Goal: Information Seeking & Learning: Learn about a topic

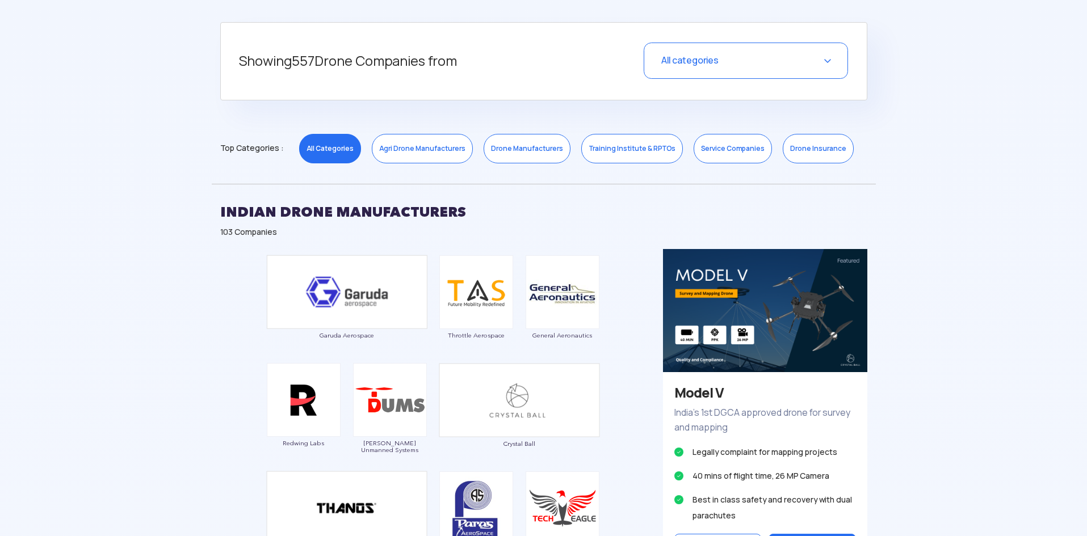
scroll to position [511, 0]
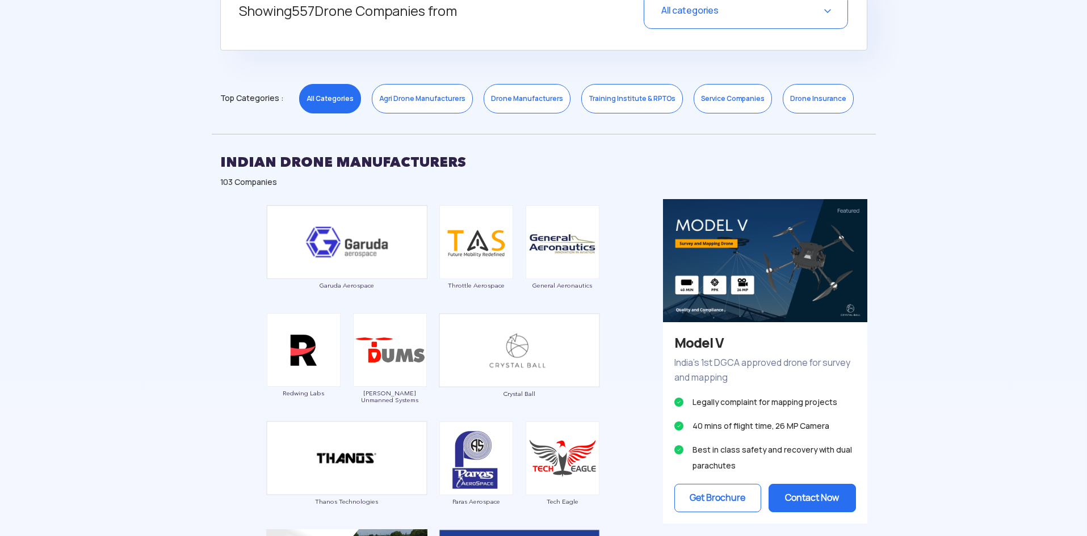
drag, startPoint x: 512, startPoint y: 106, endPoint x: 520, endPoint y: 112, distance: 10.5
click at [513, 106] on link "Drone Manufacturers" at bounding box center [527, 99] width 87 height 30
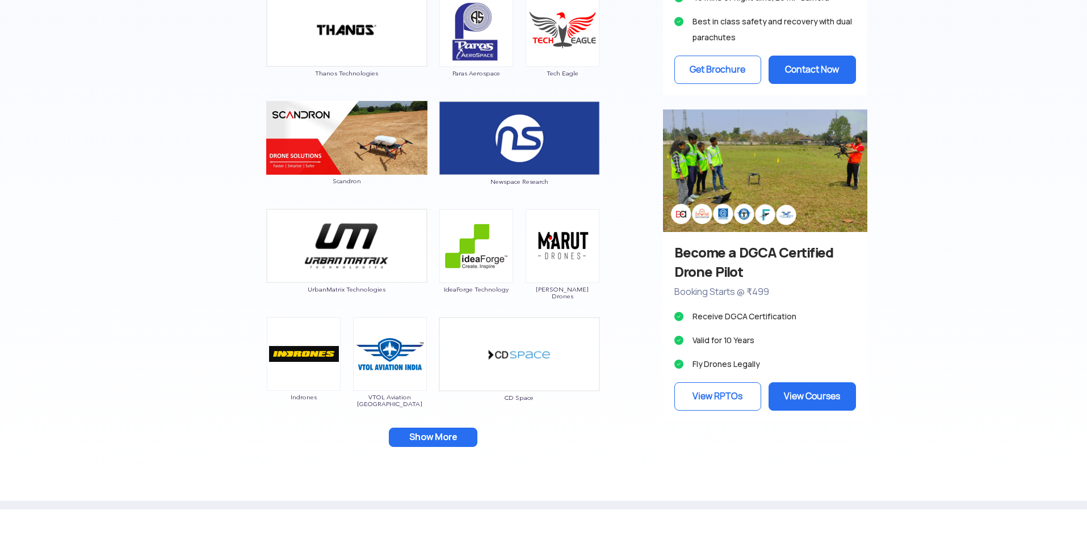
scroll to position [965, 0]
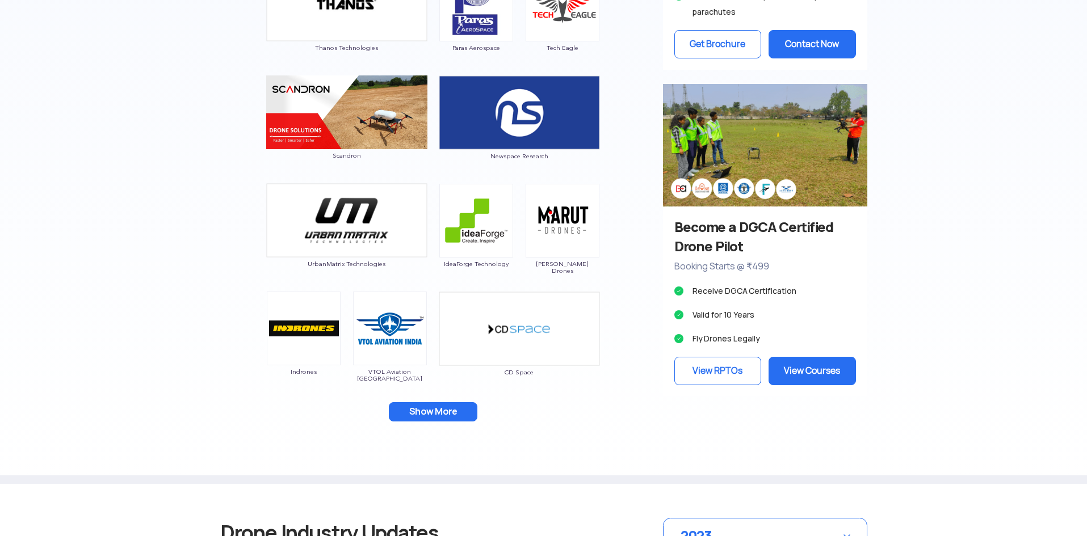
click at [431, 425] on div "Garuda Aerospace Throttle Aerospace General Aeronautics Redwing Labs [PERSON_NA…" at bounding box center [433, 93] width 443 height 696
click at [431, 415] on button "Show More" at bounding box center [433, 411] width 89 height 19
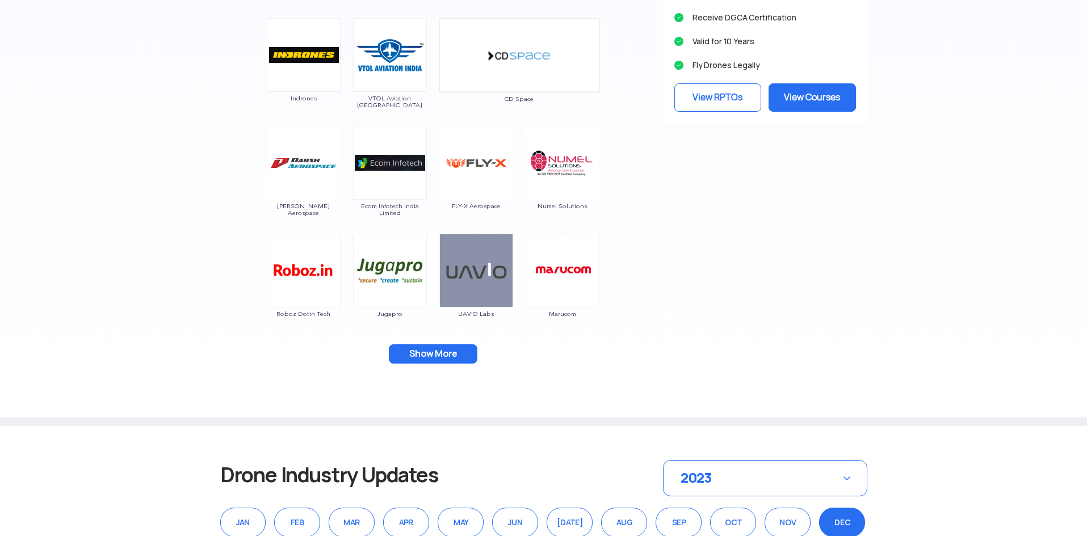
scroll to position [1249, 0]
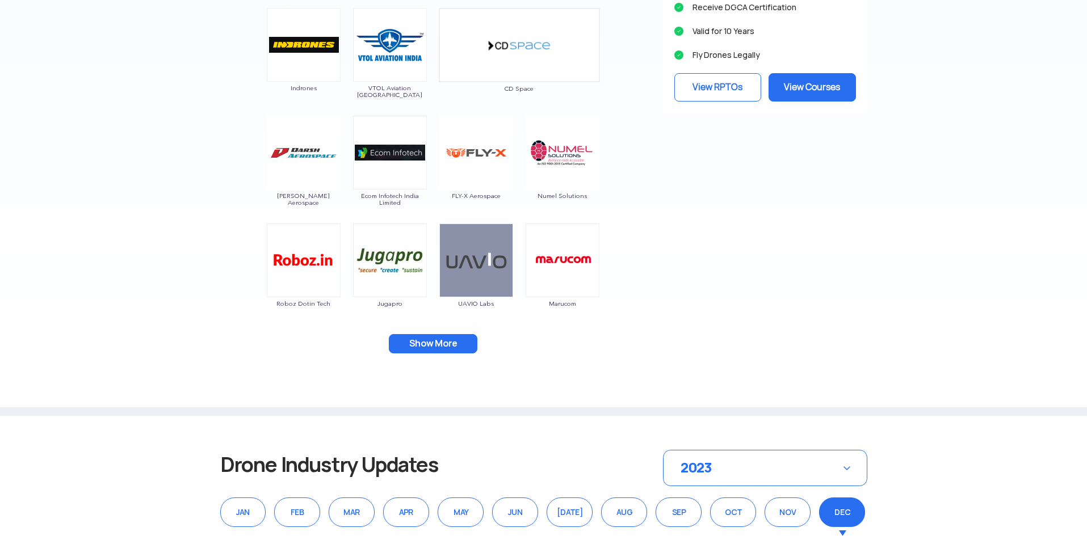
click at [447, 342] on button "Show More" at bounding box center [433, 343] width 89 height 19
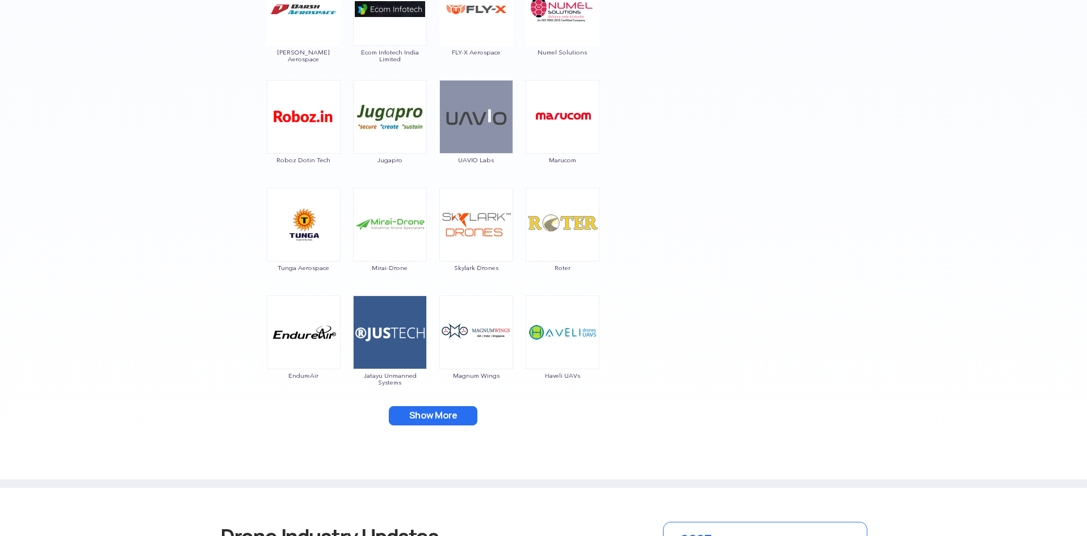
scroll to position [1419, 0]
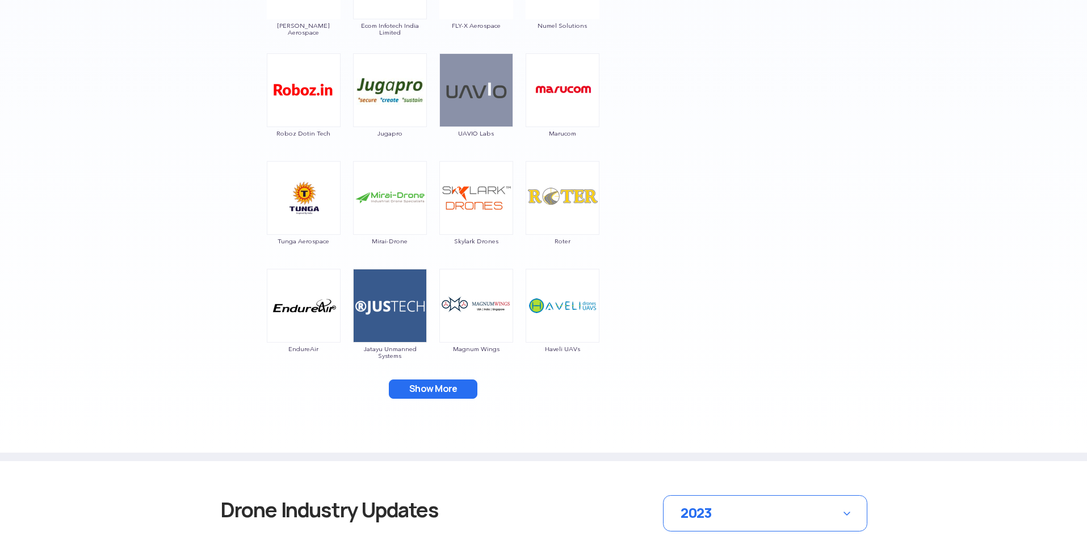
click at [443, 390] on button "Show More" at bounding box center [433, 389] width 89 height 19
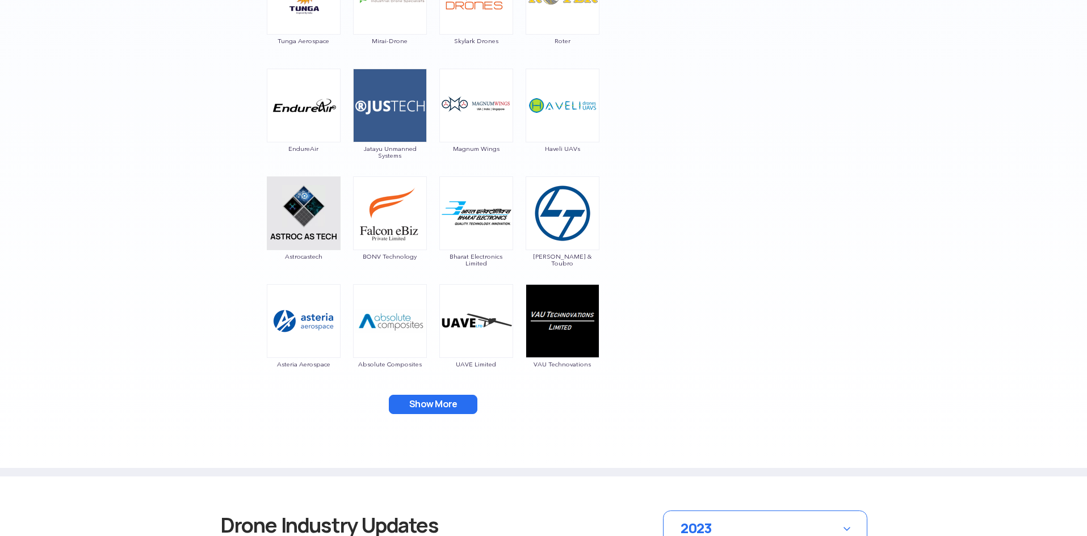
scroll to position [1646, 0]
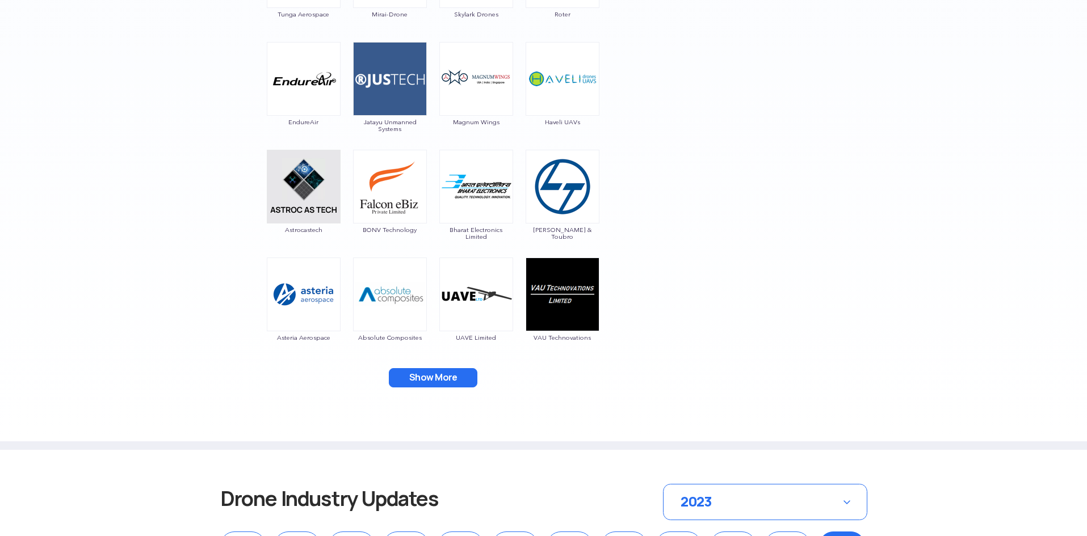
click at [431, 379] on button "Show More" at bounding box center [433, 377] width 89 height 19
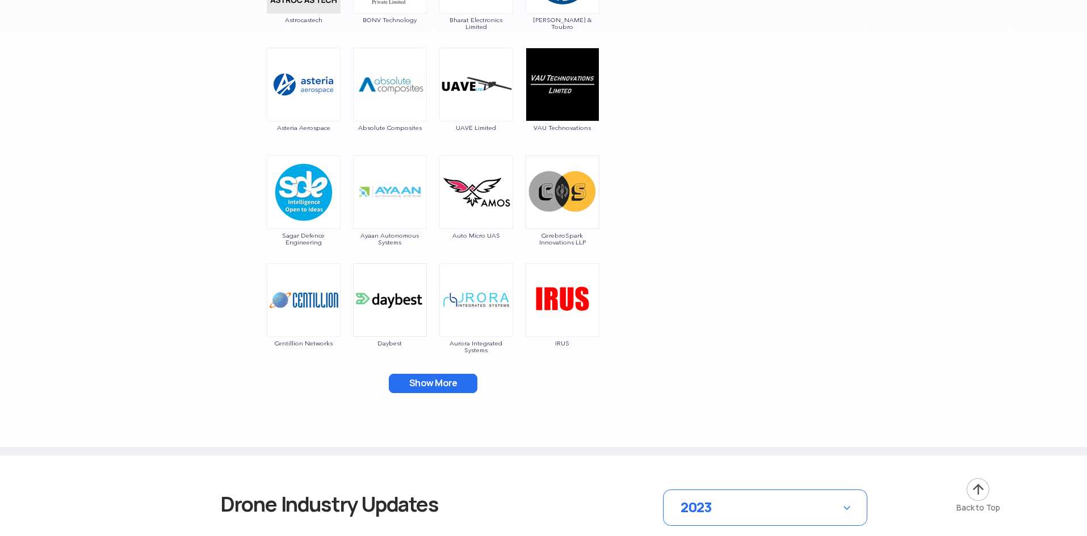
scroll to position [1873, 0]
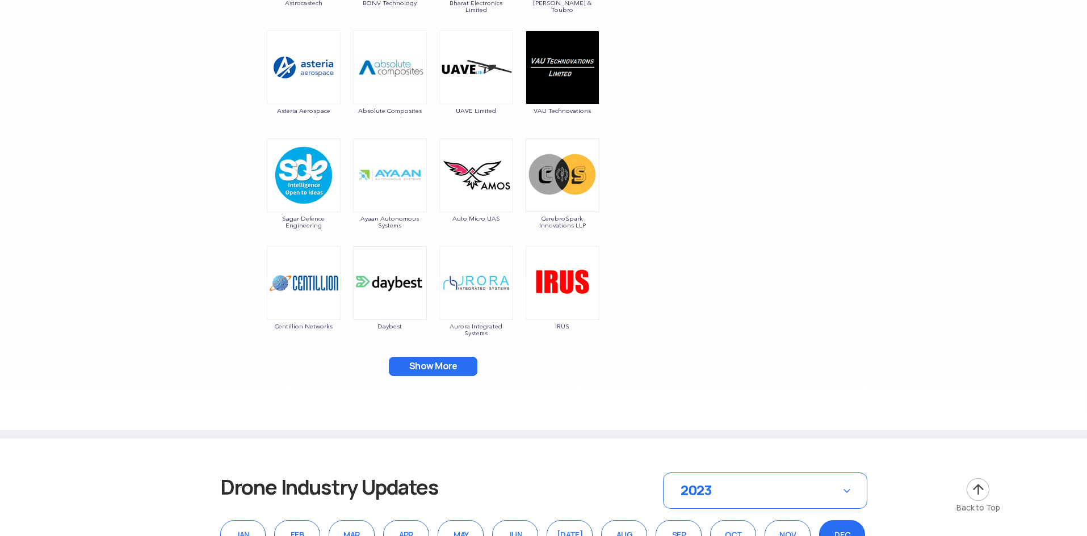
click at [428, 368] on button "Show More" at bounding box center [433, 366] width 89 height 19
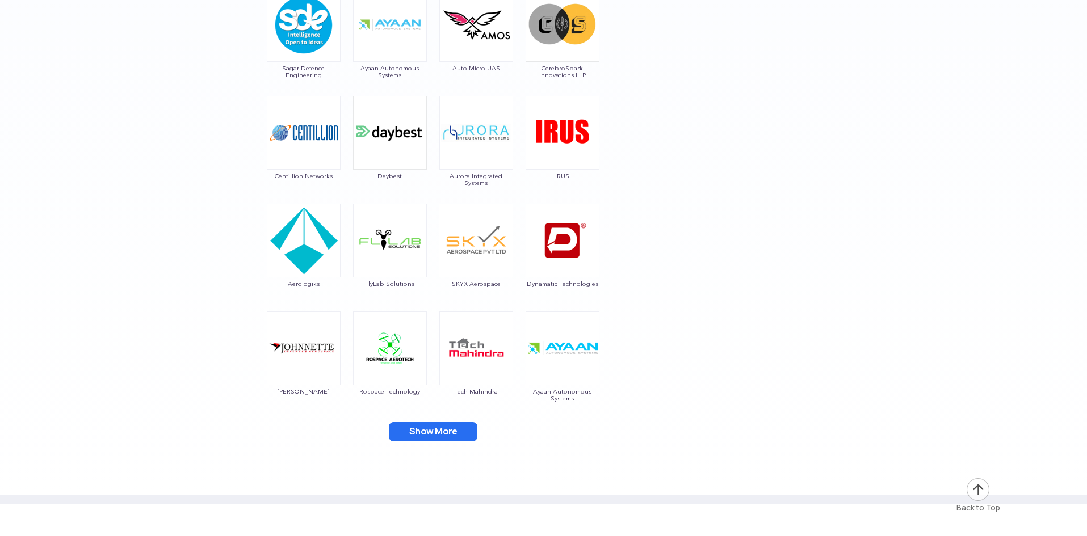
scroll to position [2100, 0]
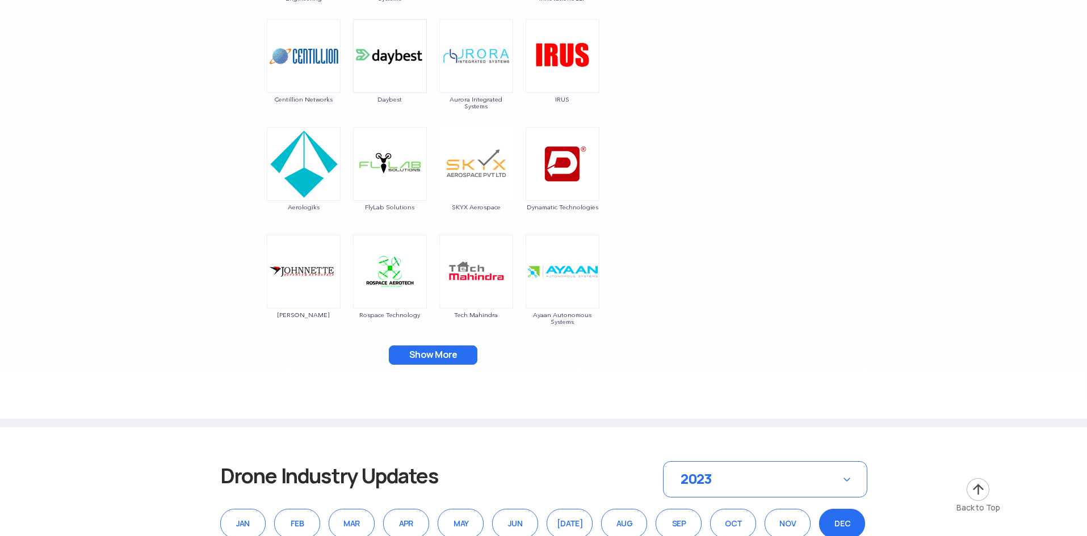
click at [440, 355] on button "Show More" at bounding box center [433, 355] width 89 height 19
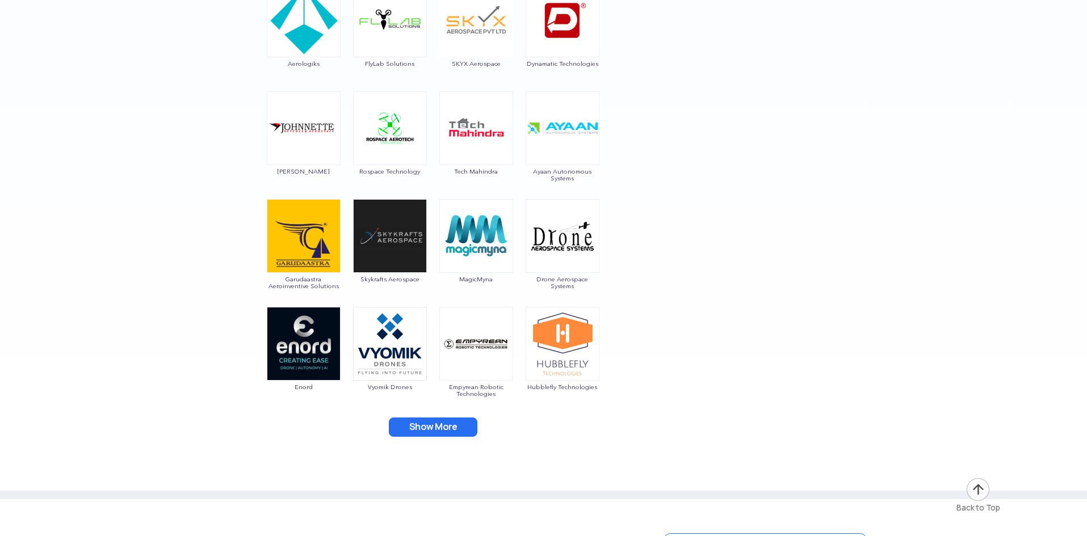
scroll to position [2270, 0]
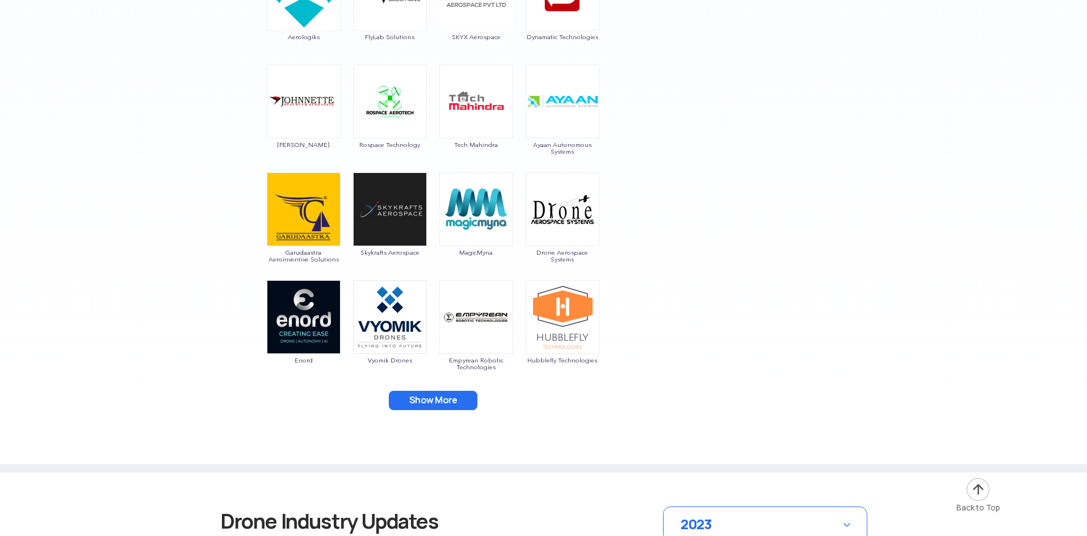
click at [453, 404] on button "Show More" at bounding box center [433, 400] width 89 height 19
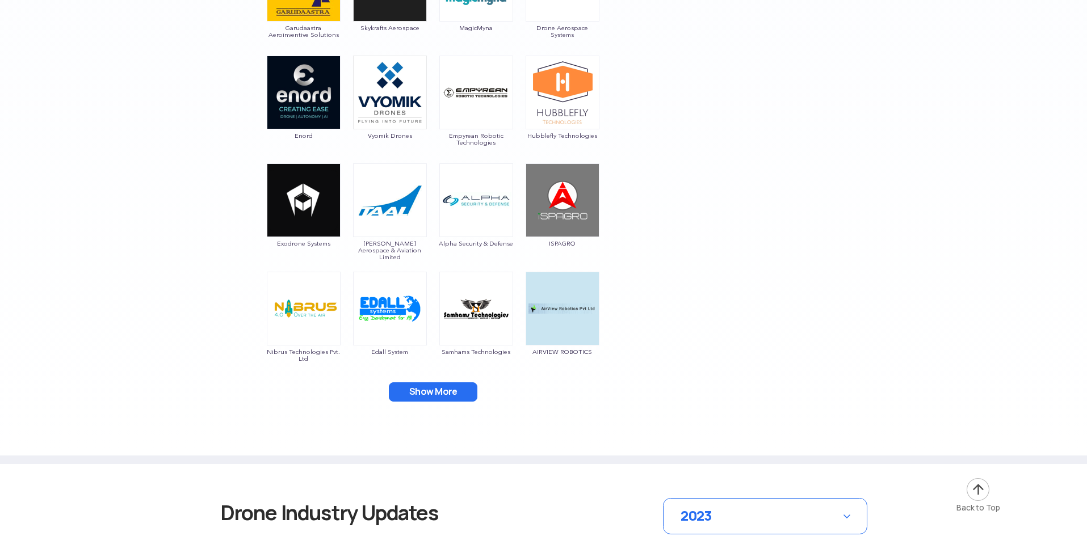
scroll to position [2497, 0]
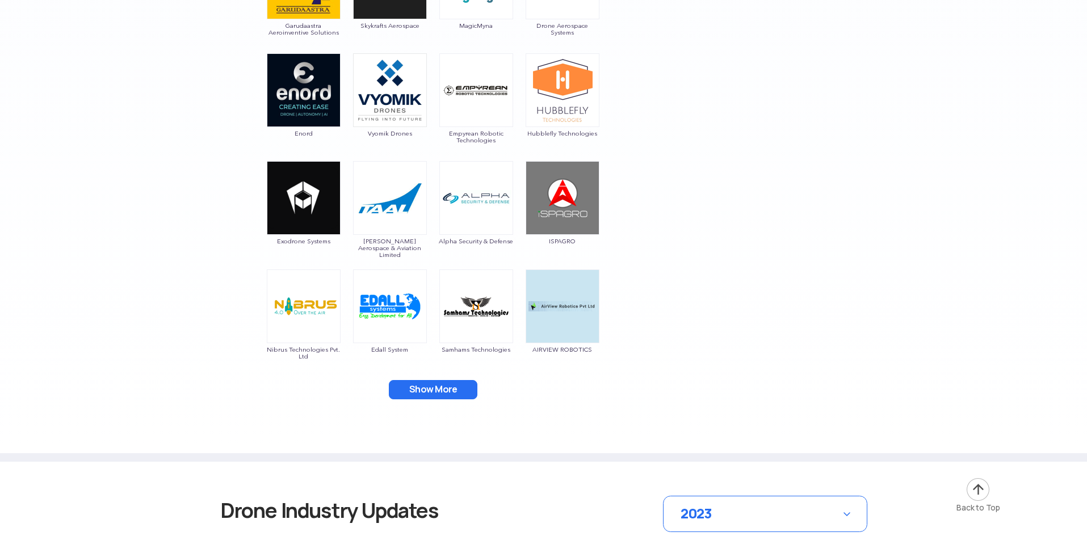
click at [438, 392] on button "Show More" at bounding box center [433, 389] width 89 height 19
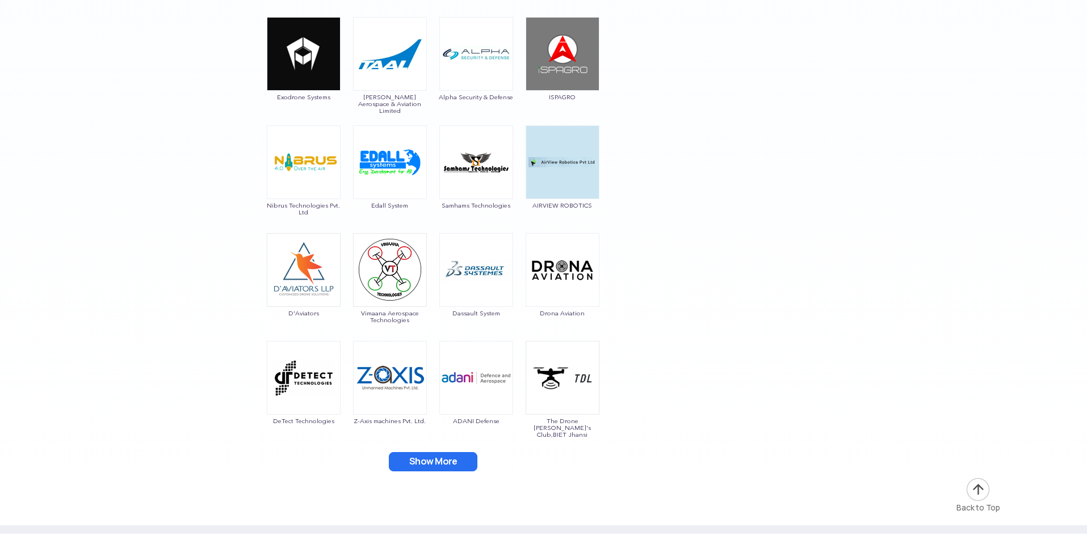
scroll to position [2668, 0]
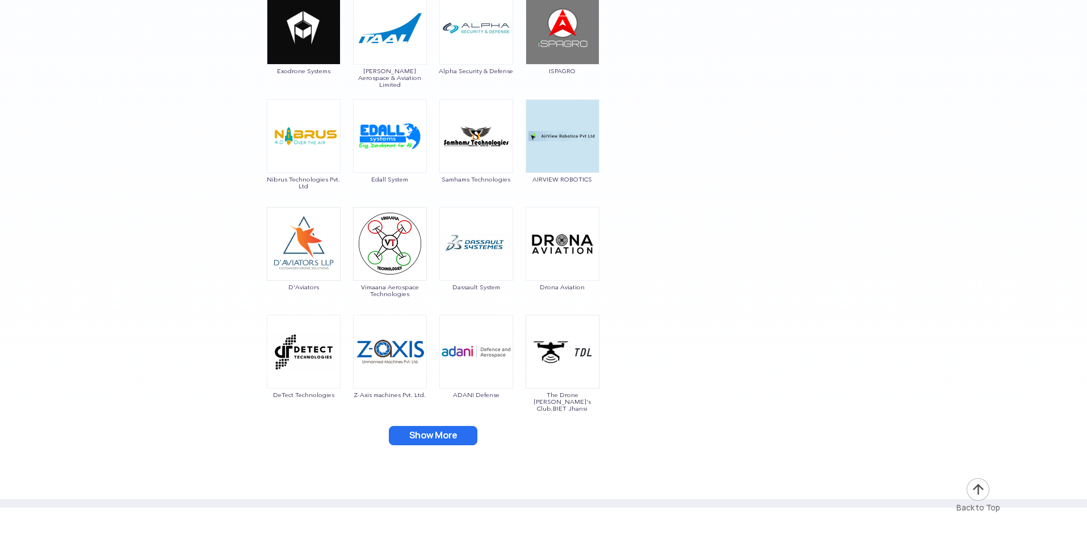
drag, startPoint x: 429, startPoint y: 436, endPoint x: 442, endPoint y: 429, distance: 14.5
click at [429, 436] on button "Show More" at bounding box center [433, 435] width 89 height 19
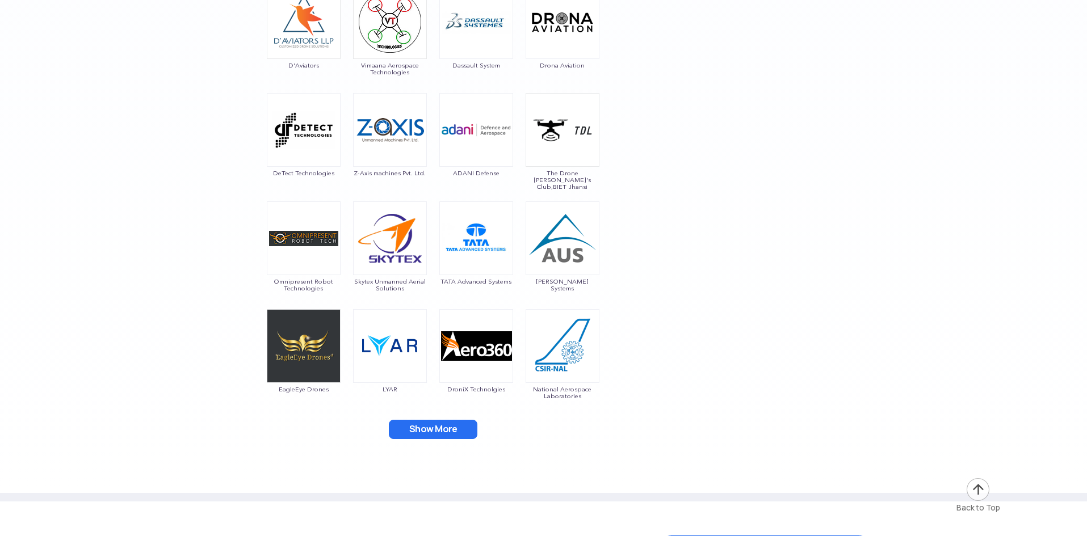
scroll to position [2895, 0]
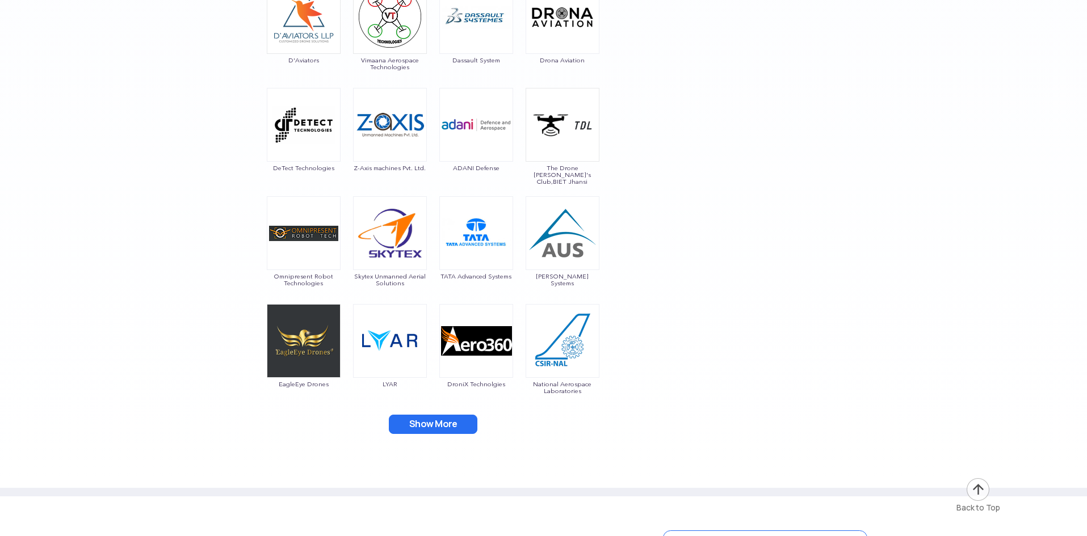
click at [432, 424] on button "Show More" at bounding box center [433, 424] width 89 height 19
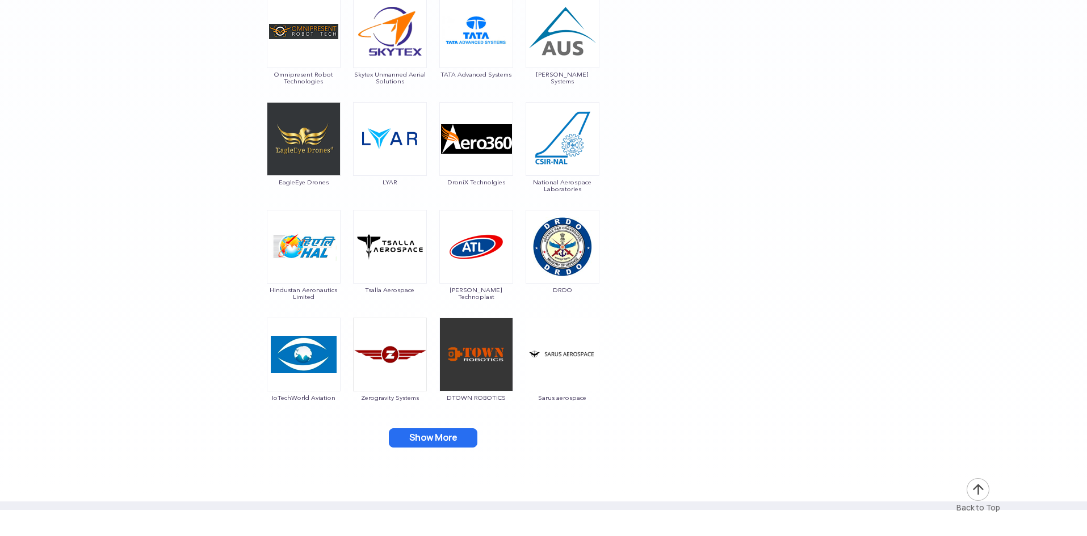
scroll to position [3122, 0]
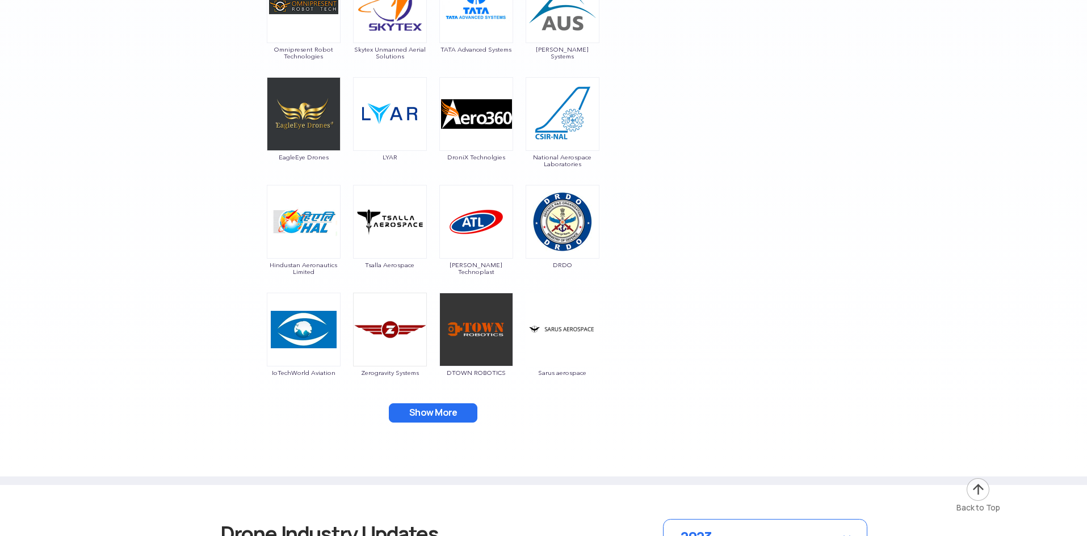
click at [451, 409] on button "Show More" at bounding box center [433, 413] width 89 height 19
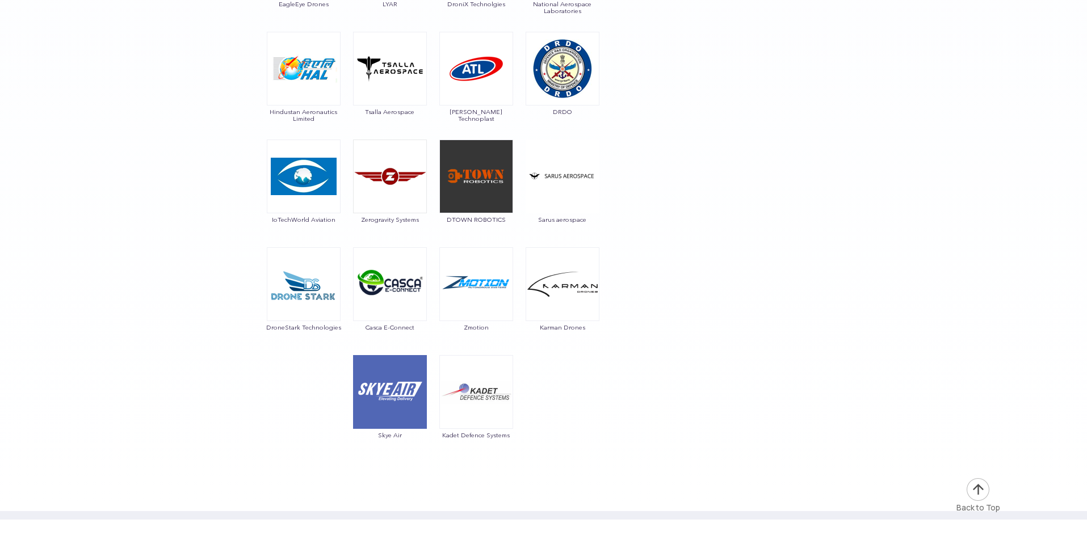
scroll to position [3292, 0]
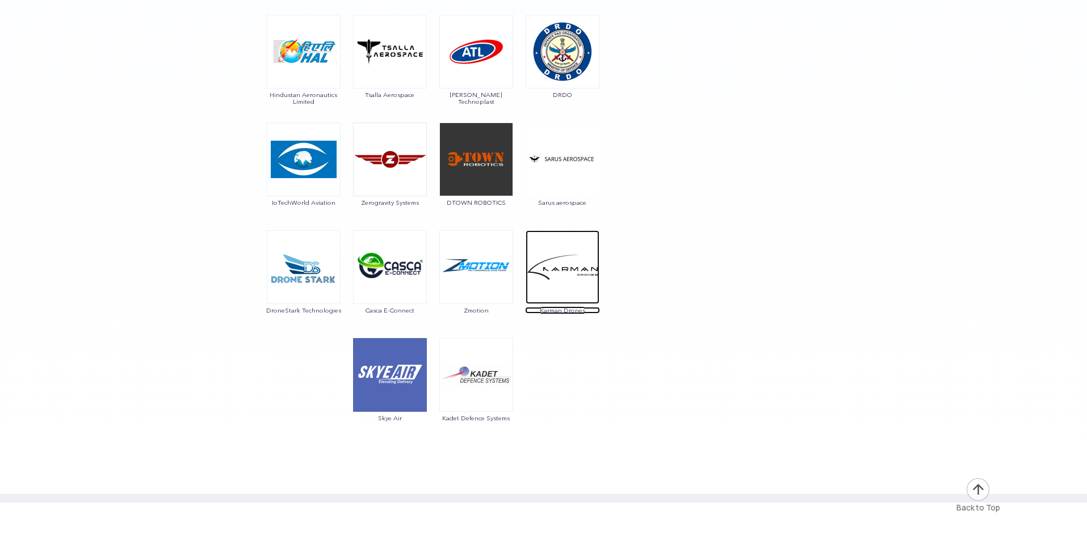
click at [578, 256] on img at bounding box center [563, 267] width 74 height 74
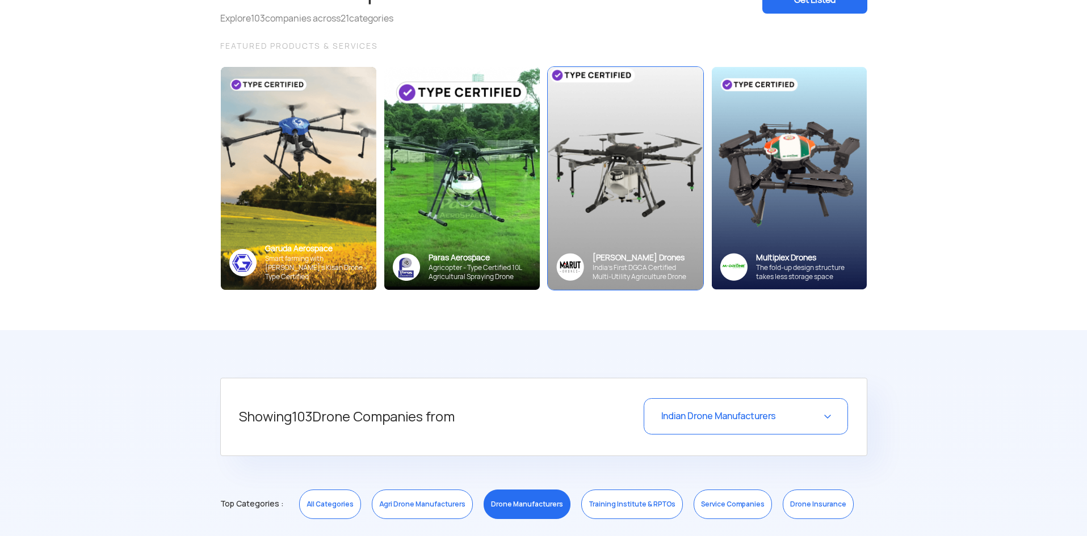
scroll to position [0, 0]
